Goal: Information Seeking & Learning: Learn about a topic

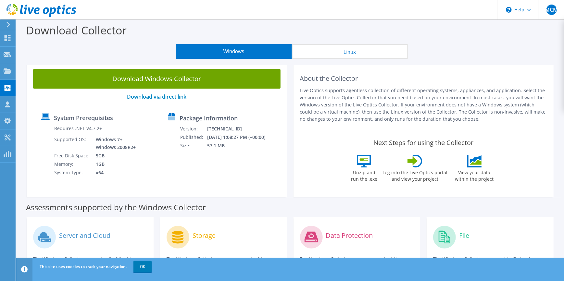
click at [7, 24] on icon at bounding box center [8, 25] width 5 height 6
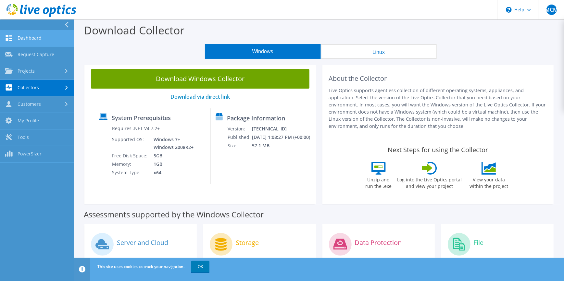
click at [40, 41] on link "Dashboard" at bounding box center [37, 38] width 74 height 17
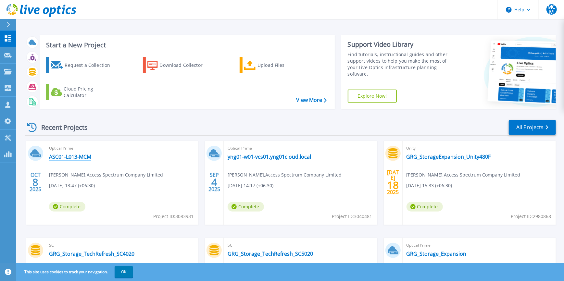
click at [63, 157] on link "ASC01-L013-MCM" at bounding box center [70, 157] width 42 height 6
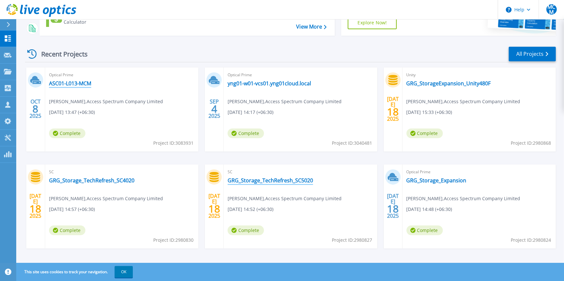
scroll to position [79, 0]
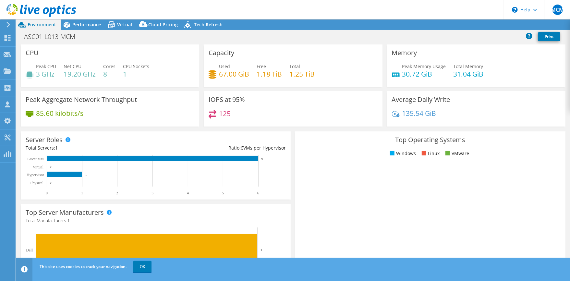
select select "USD"
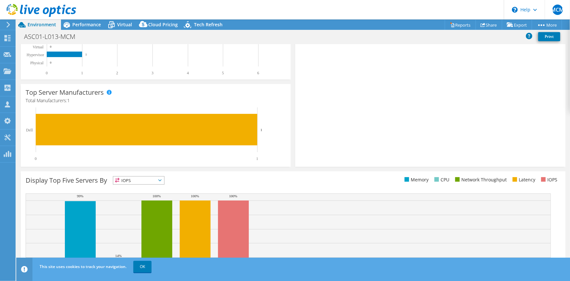
scroll to position [152, 0]
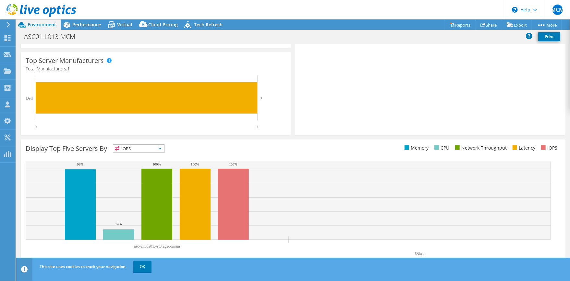
click at [135, 153] on div "IOPS IOPS" at bounding box center [139, 148] width 52 height 8
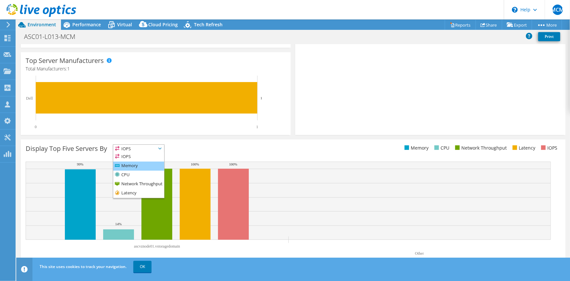
click at [130, 169] on li "Memory" at bounding box center [138, 166] width 51 height 9
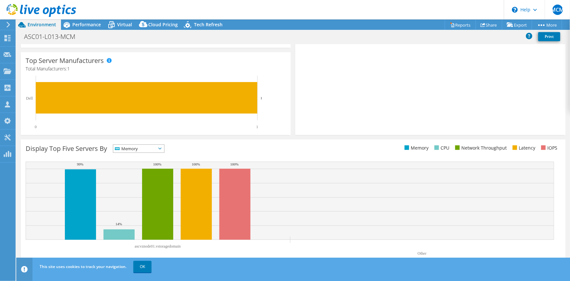
click at [126, 146] on span "Memory" at bounding box center [134, 149] width 43 height 8
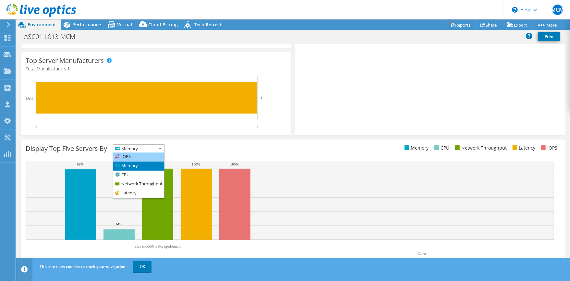
click at [127, 156] on li "IOPS" at bounding box center [138, 157] width 51 height 9
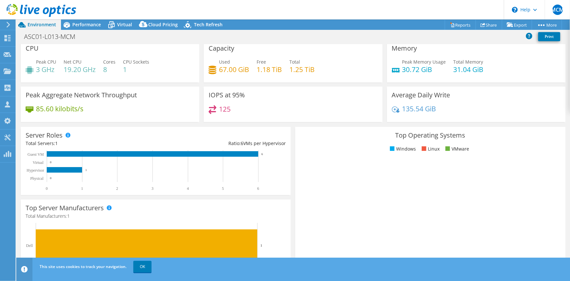
scroll to position [0, 0]
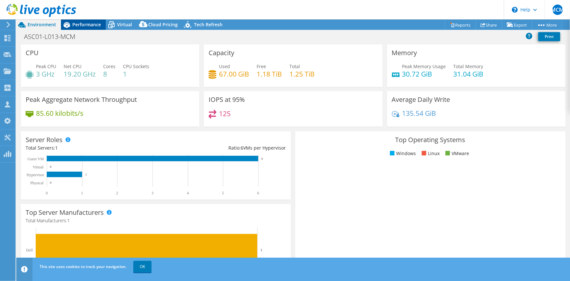
click at [76, 27] on span "Performance" at bounding box center [86, 24] width 29 height 6
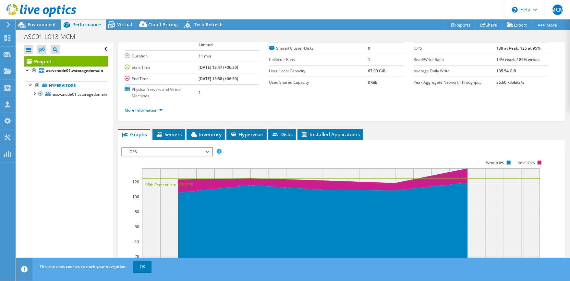
scroll to position [86, 0]
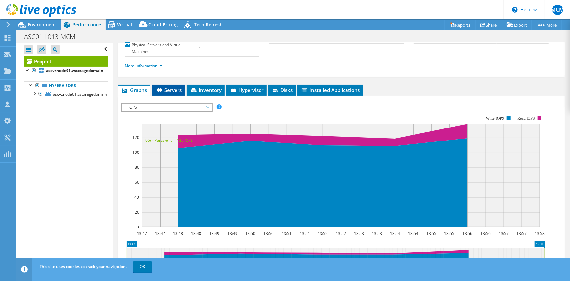
click at [172, 94] on li "Servers" at bounding box center [169, 90] width 32 height 11
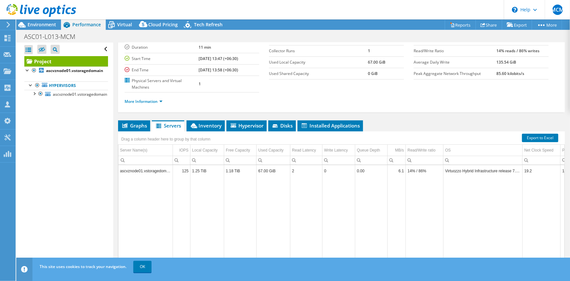
scroll to position [77, 0]
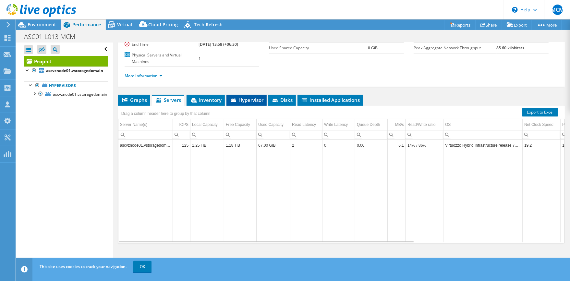
click at [252, 97] on span "Hypervisor" at bounding box center [247, 100] width 34 height 6
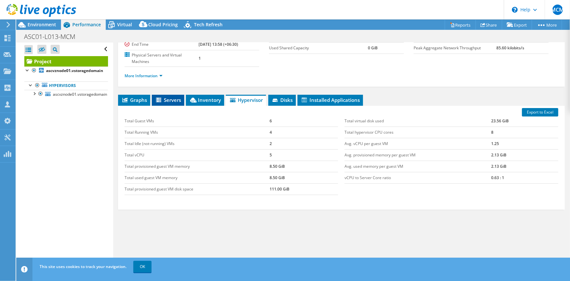
click at [167, 103] on span "Servers" at bounding box center [168, 100] width 26 height 6
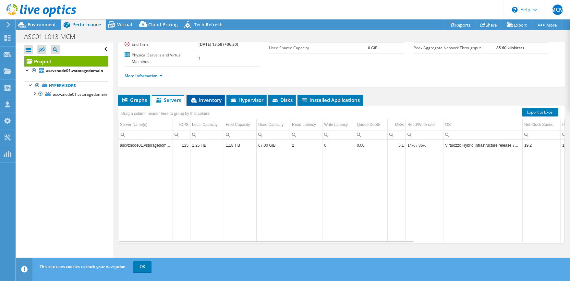
click at [197, 101] on icon at bounding box center [194, 100] width 6 height 5
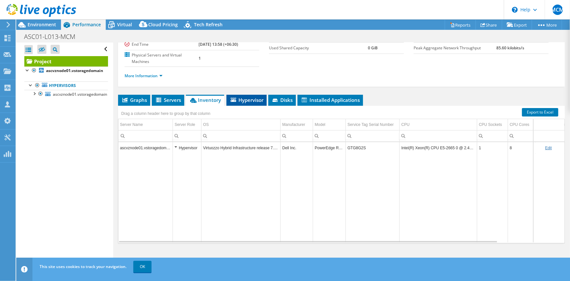
click at [256, 103] on span "Hypervisor" at bounding box center [247, 100] width 34 height 6
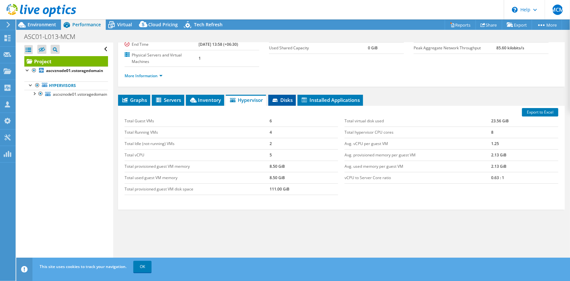
click at [283, 101] on span "Disks" at bounding box center [282, 100] width 21 height 6
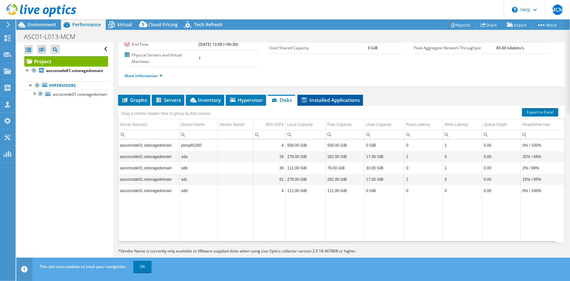
click at [334, 99] on span "Installed Applications" at bounding box center [330, 100] width 59 height 6
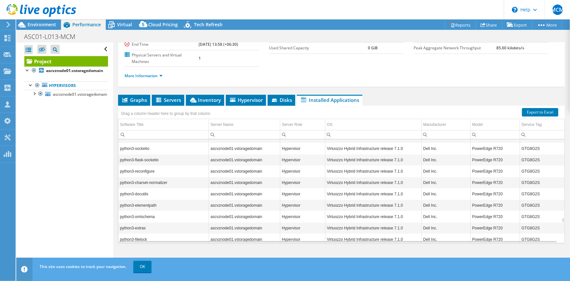
scroll to position [6959, 0]
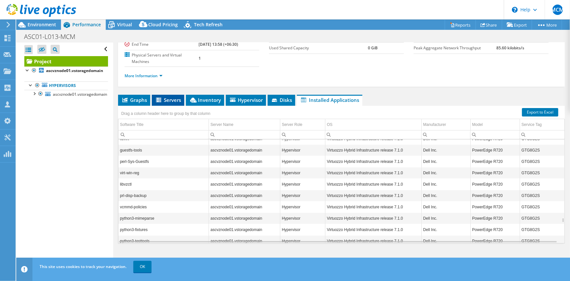
click at [169, 96] on li "Servers" at bounding box center [168, 100] width 32 height 11
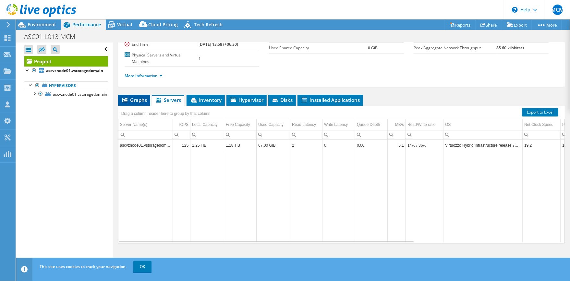
click at [140, 98] on span "Graphs" at bounding box center [134, 100] width 26 height 6
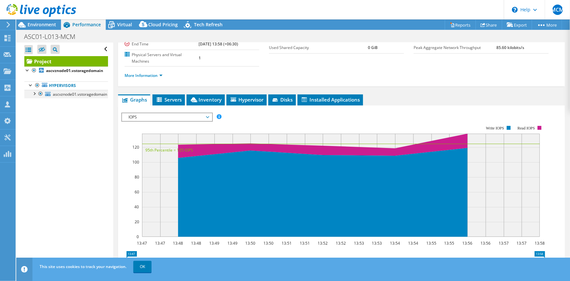
click at [32, 93] on div at bounding box center [34, 93] width 6 height 6
click at [38, 147] on div at bounding box center [37, 144] width 6 height 6
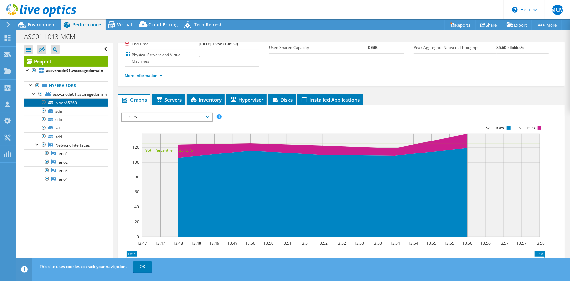
click at [62, 102] on link "ploop65260" at bounding box center [66, 102] width 84 height 8
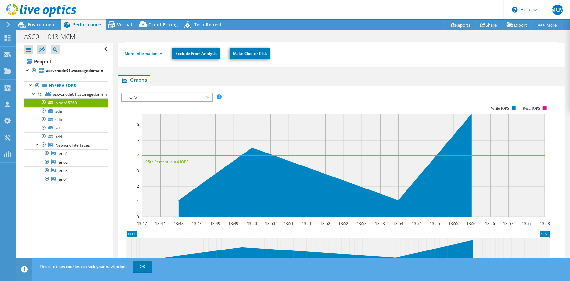
click at [156, 93] on div "IOPS Disk Throughput IO Size Latency Queue Depth CPU Percentage Memory Page Fau…" at bounding box center [341, 202] width 440 height 225
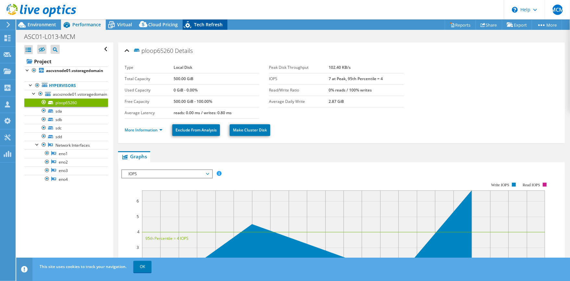
click at [201, 26] on span "Tech Refresh" at bounding box center [208, 24] width 29 height 6
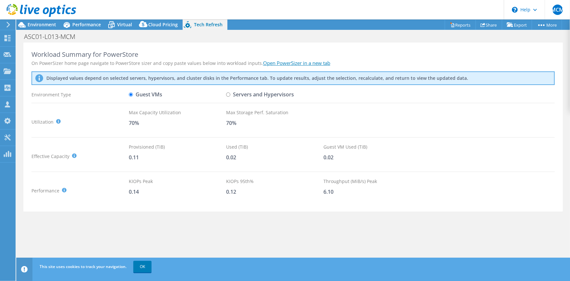
click at [244, 92] on label "Servers and Hypervisors" at bounding box center [260, 94] width 68 height 11
click at [230, 93] on input "Servers and Hypervisors" at bounding box center [228, 95] width 4 height 4
radio input "true"
click at [147, 93] on label "Guest VMs" at bounding box center [145, 94] width 33 height 11
drag, startPoint x: 147, startPoint y: 93, endPoint x: 138, endPoint y: 95, distance: 8.9
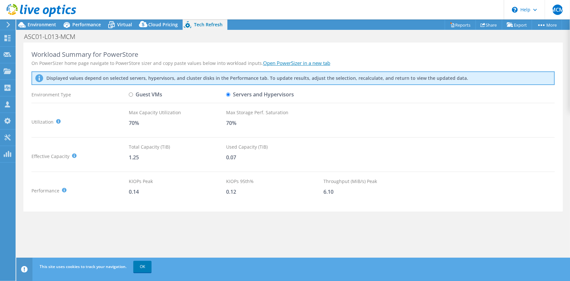
click at [138, 95] on label "Guest VMs" at bounding box center [145, 94] width 33 height 11
click at [133, 95] on input "Guest VMs" at bounding box center [131, 95] width 4 height 4
radio input "true"
click at [238, 98] on label "Servers and Hypervisors" at bounding box center [260, 94] width 68 height 11
click at [230, 97] on input "Servers and Hypervisors" at bounding box center [228, 95] width 4 height 4
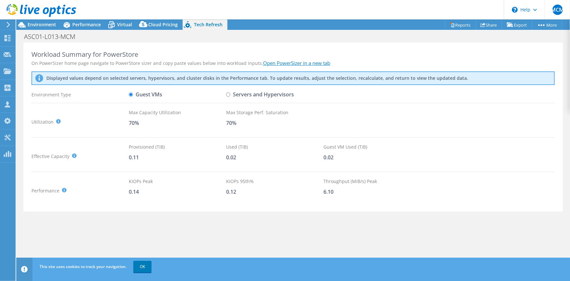
radio input "true"
click at [138, 91] on label "Guest VMs" at bounding box center [145, 94] width 33 height 11
click at [133, 93] on input "Guest VMs" at bounding box center [131, 95] width 4 height 4
radio input "true"
click at [40, 127] on div "Utilization It is generally recommended to leave around a 30% buffer for storag…" at bounding box center [79, 122] width 97 height 26
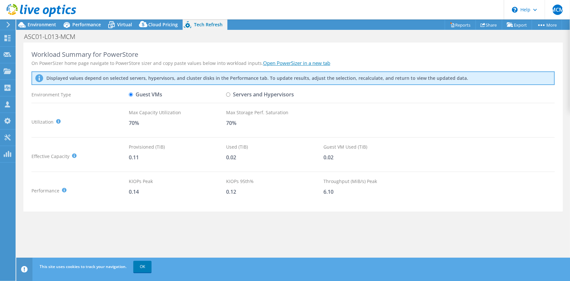
scroll to position [43, 0]
click at [234, 93] on label "Servers and Hypervisors" at bounding box center [260, 94] width 68 height 11
click at [230, 93] on input "Servers and Hypervisors" at bounding box center [228, 95] width 4 height 4
radio input "true"
click at [157, 96] on label "Guest VMs" at bounding box center [145, 94] width 33 height 11
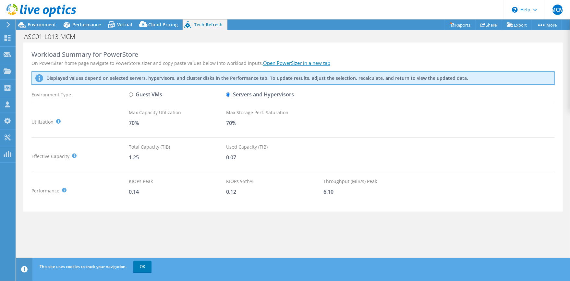
click at [133, 96] on input "Guest VMs" at bounding box center [131, 95] width 4 height 4
radio input "true"
click at [252, 91] on label "Servers and Hypervisors" at bounding box center [260, 94] width 68 height 11
click at [230, 93] on input "Servers and Hypervisors" at bounding box center [228, 95] width 4 height 4
radio input "true"
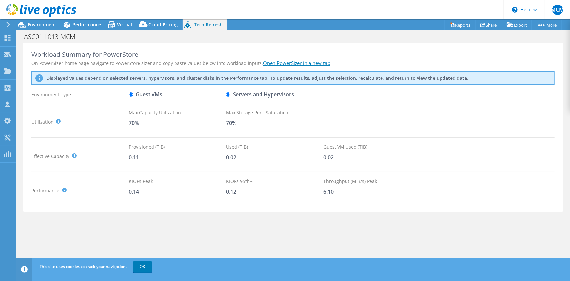
radio input "false"
click at [290, 64] on link "Open PowerSizer in a new tab" at bounding box center [296, 63] width 67 height 6
click at [150, 264] on link "OK" at bounding box center [142, 267] width 18 height 12
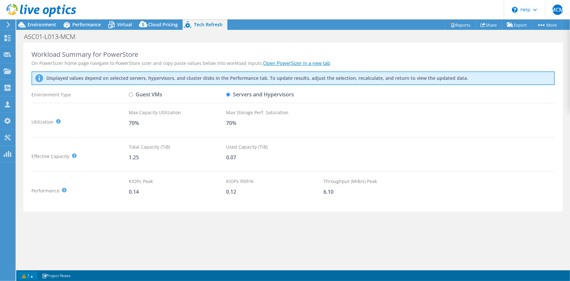
click at [27, 275] on link "1" at bounding box center [28, 276] width 20 height 8
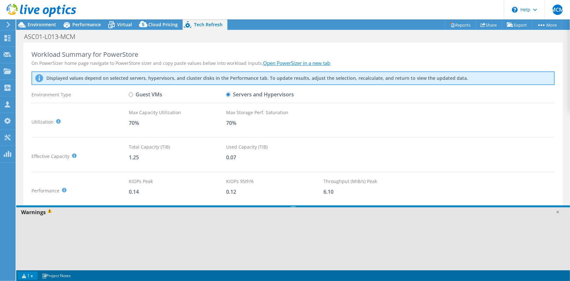
click at [26, 276] on link "1" at bounding box center [28, 276] width 20 height 8
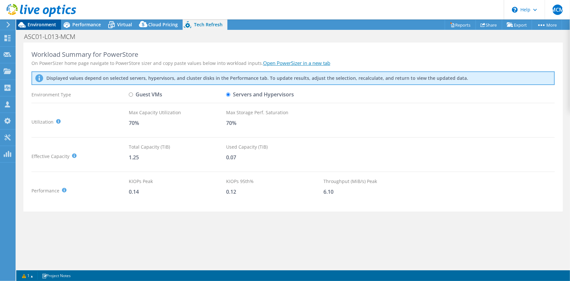
click at [49, 25] on span "Environment" at bounding box center [42, 24] width 29 height 6
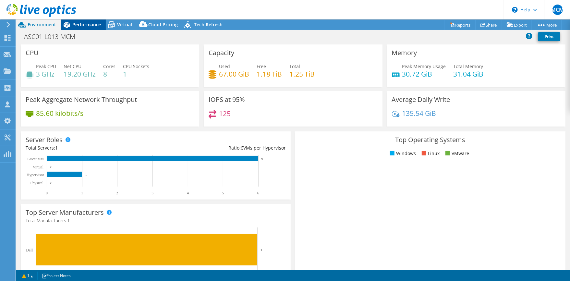
click at [82, 20] on div "Performance" at bounding box center [83, 24] width 45 height 10
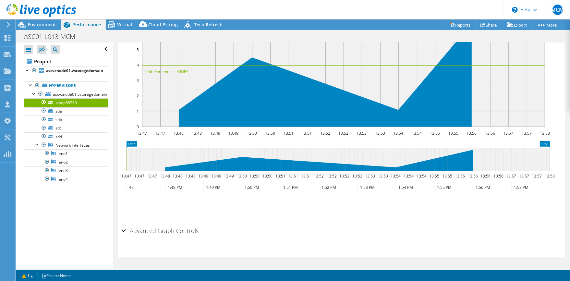
click at [8, 25] on use at bounding box center [8, 25] width 4 height 6
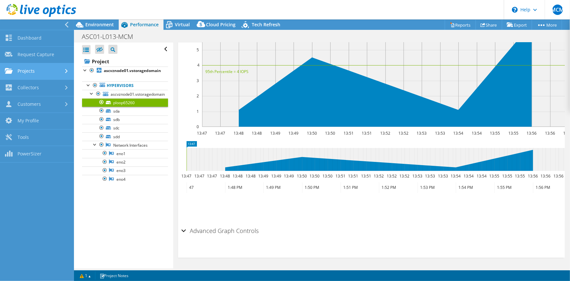
click at [42, 71] on link "Projects" at bounding box center [37, 71] width 74 height 17
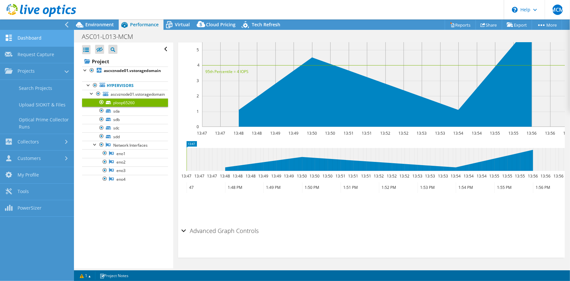
click at [35, 35] on link "Dashboard" at bounding box center [37, 38] width 74 height 17
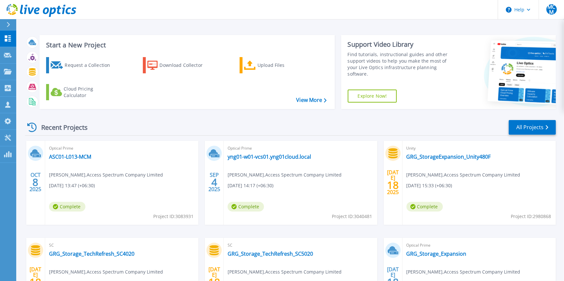
click at [174, 151] on span "Optical Prime" at bounding box center [121, 148] width 145 height 7
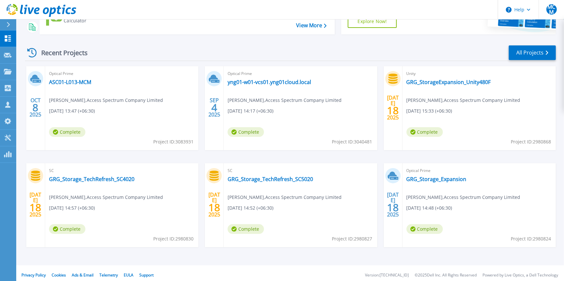
scroll to position [79, 0]
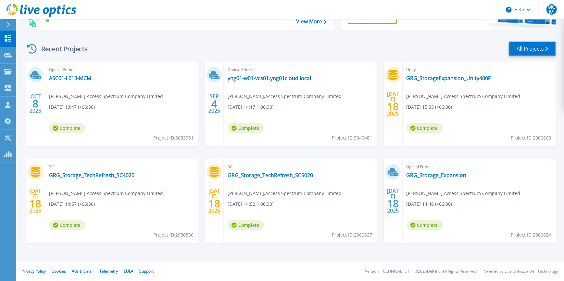
click at [542, 47] on link "All Projects" at bounding box center [532, 49] width 47 height 15
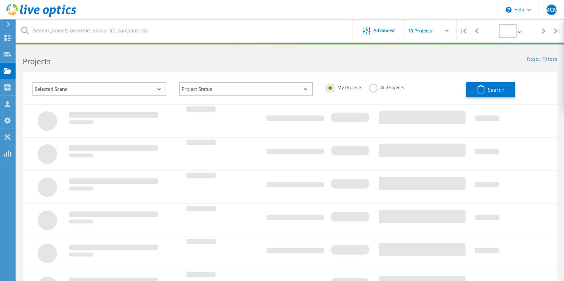
type input "1"
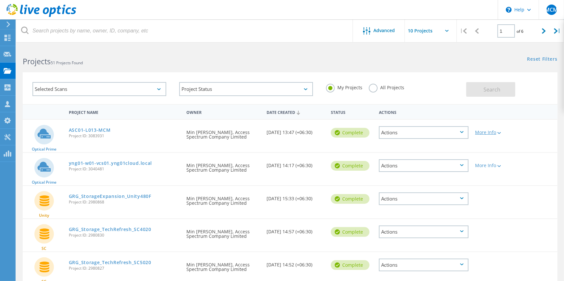
click at [494, 130] on div "More Info" at bounding box center [493, 132] width 36 height 5
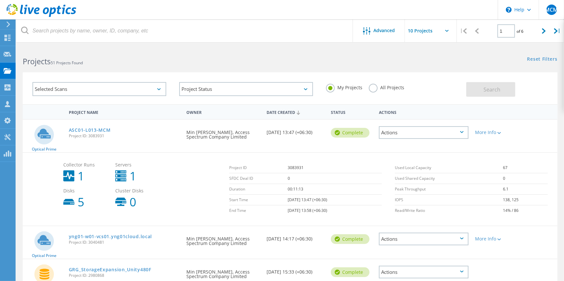
click at [437, 131] on div "Actions" at bounding box center [424, 132] width 90 height 13
click at [394, 149] on div "Delete" at bounding box center [423, 148] width 88 height 10
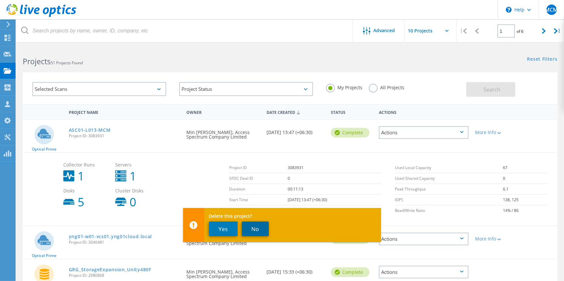
click at [260, 235] on button "No" at bounding box center [255, 229] width 27 height 15
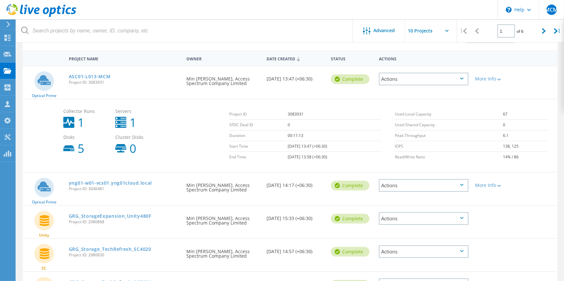
scroll to position [43, 0]
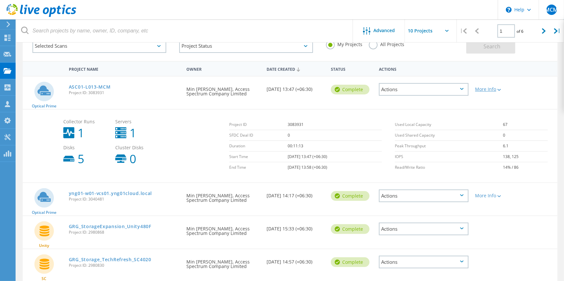
click at [486, 88] on div "More Info" at bounding box center [493, 89] width 36 height 5
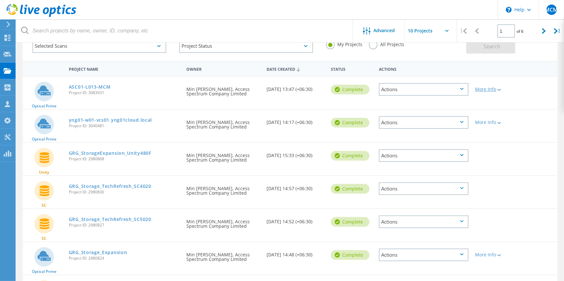
click at [486, 89] on div "More Info" at bounding box center [493, 89] width 36 height 5
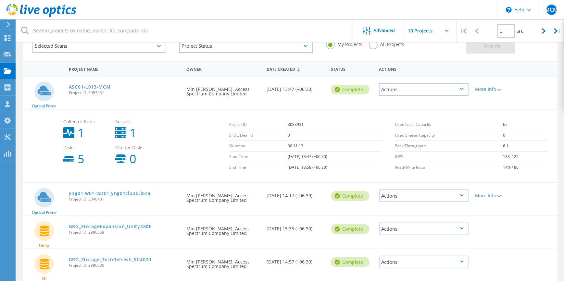
click at [447, 92] on div "Actions" at bounding box center [424, 89] width 90 height 13
click at [400, 106] on div "Delete" at bounding box center [423, 105] width 88 height 10
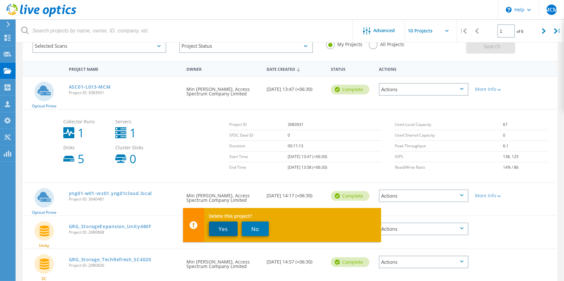
click at [216, 230] on button "Yes" at bounding box center [223, 229] width 29 height 15
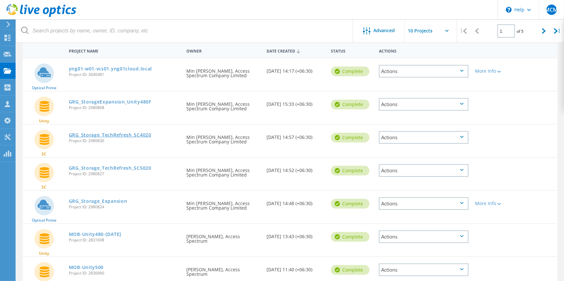
scroll to position [0, 0]
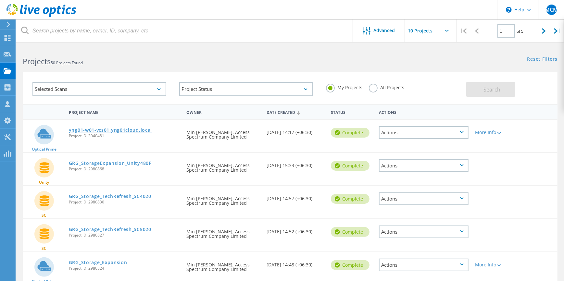
click at [115, 129] on link "yng01-w01-vcs01.yng01cloud.local" at bounding box center [110, 130] width 83 height 5
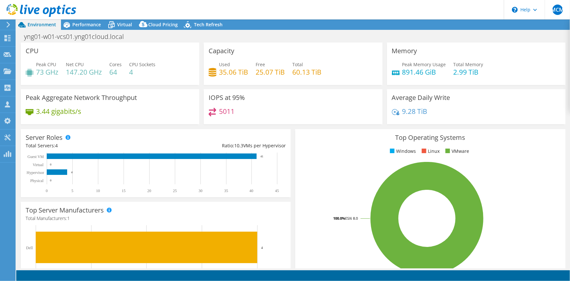
select select "USD"
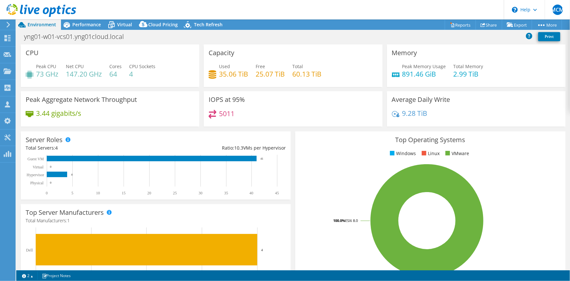
scroll to position [173, 0]
click at [201, 26] on span "Tech Refresh" at bounding box center [208, 24] width 29 height 6
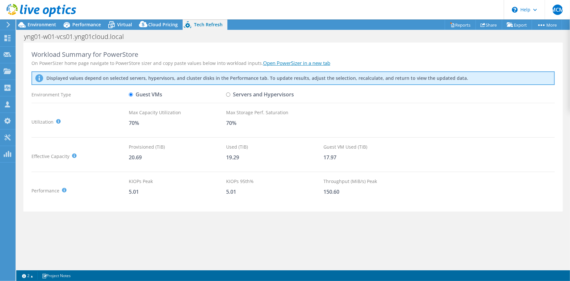
click at [235, 95] on label "Servers and Hypervisors" at bounding box center [260, 94] width 68 height 11
click at [230, 95] on input "Servers and Hypervisors" at bounding box center [228, 95] width 4 height 4
radio input "true"
click at [137, 93] on label "Guest VMs" at bounding box center [145, 94] width 33 height 11
click at [133, 93] on input "Guest VMs" at bounding box center [131, 95] width 4 height 4
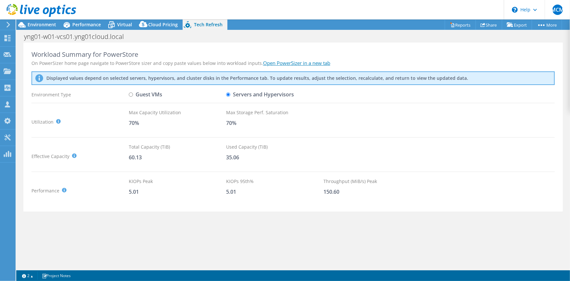
radio input "true"
click at [252, 94] on label "Servers and Hypervisors" at bounding box center [260, 94] width 68 height 11
click at [229, 95] on input "Servers and Hypervisors" at bounding box center [228, 95] width 4 height 4
radio input "true"
click at [143, 93] on label "Guest VMs" at bounding box center [145, 94] width 33 height 11
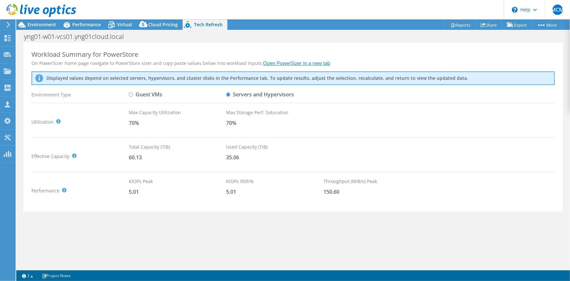
click at [133, 93] on input "Guest VMs" at bounding box center [131, 95] width 4 height 4
radio input "true"
radio input "false"
click at [88, 21] on span "Performance" at bounding box center [86, 24] width 29 height 6
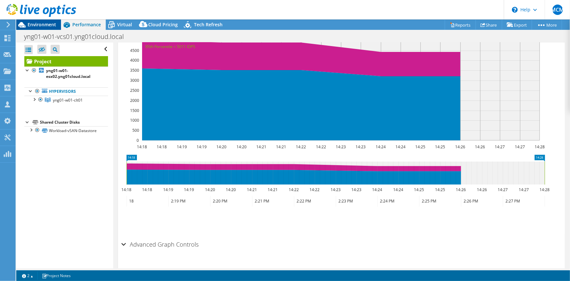
click at [31, 24] on span "Environment" at bounding box center [42, 24] width 29 height 6
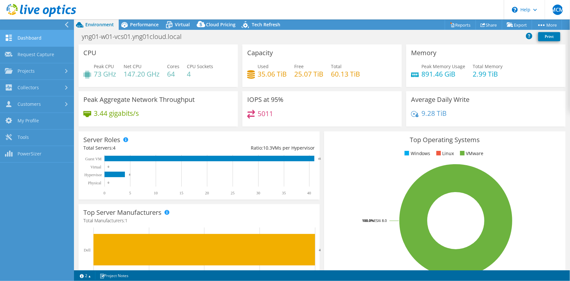
click at [29, 38] on link "Dashboard" at bounding box center [37, 38] width 74 height 17
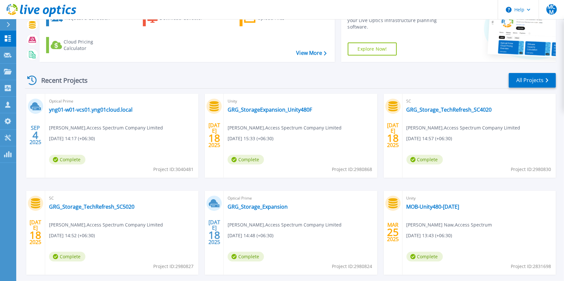
scroll to position [79, 0]
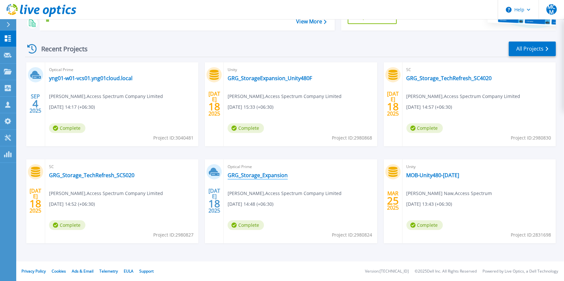
click at [256, 177] on link "GRG_Storage_Expansion" at bounding box center [258, 175] width 60 height 6
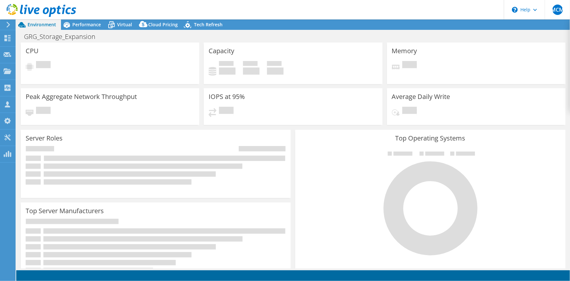
select select "USD"
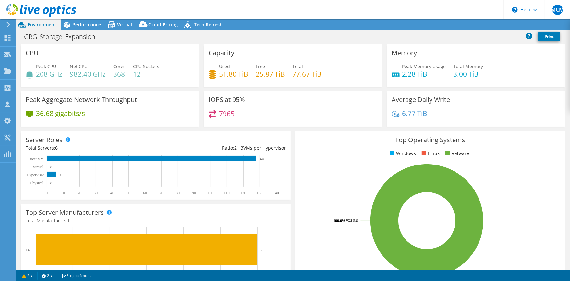
scroll to position [130, 0]
click at [195, 21] on span "Tech Refresh" at bounding box center [208, 24] width 29 height 6
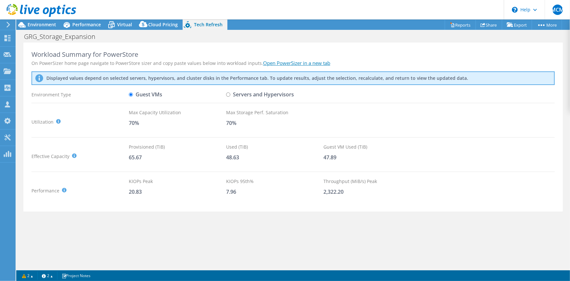
click at [236, 95] on label "Servers and Hypervisors" at bounding box center [260, 94] width 68 height 11
click at [230, 95] on input "Servers and Hypervisors" at bounding box center [228, 95] width 4 height 4
radio input "true"
click at [148, 100] on label "Guest VMs" at bounding box center [145, 94] width 33 height 11
click at [133, 97] on input "Guest VMs" at bounding box center [131, 95] width 4 height 4
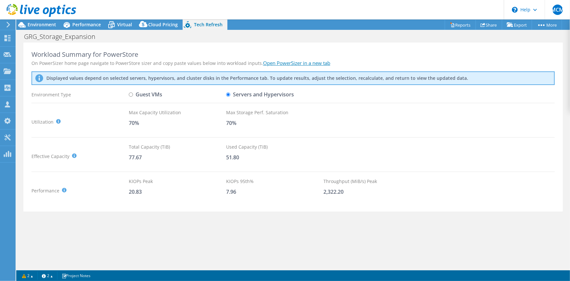
radio input "true"
radio input "false"
